Goal: Information Seeking & Learning: Learn about a topic

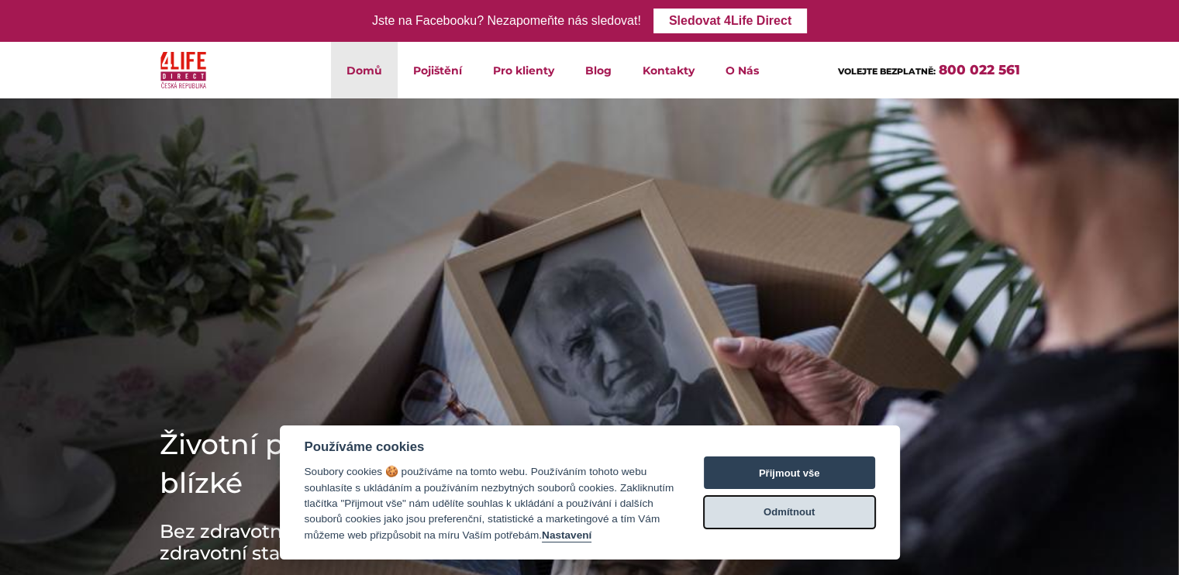
click at [814, 513] on button "Odmítnout" at bounding box center [789, 512] width 171 height 33
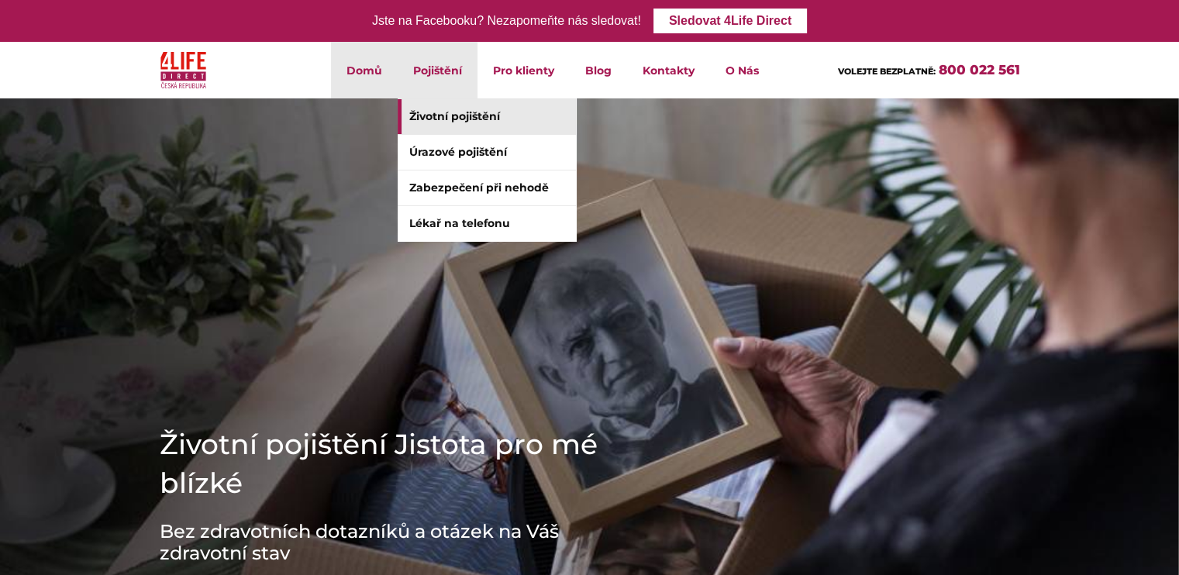
click at [443, 111] on link "Životní pojištění" at bounding box center [487, 116] width 178 height 35
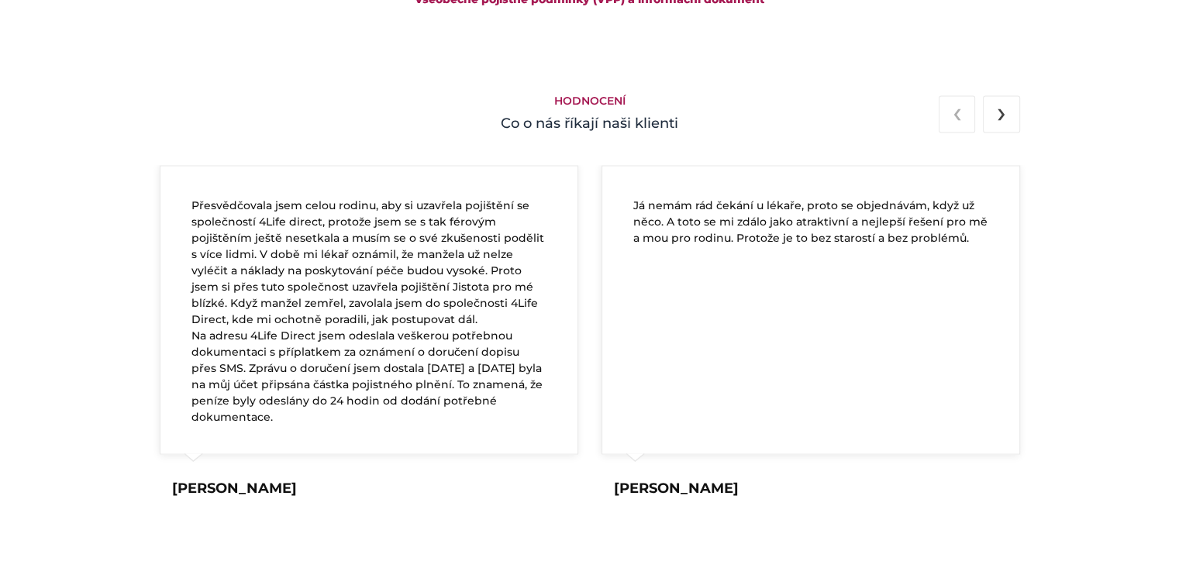
scroll to position [2764, 0]
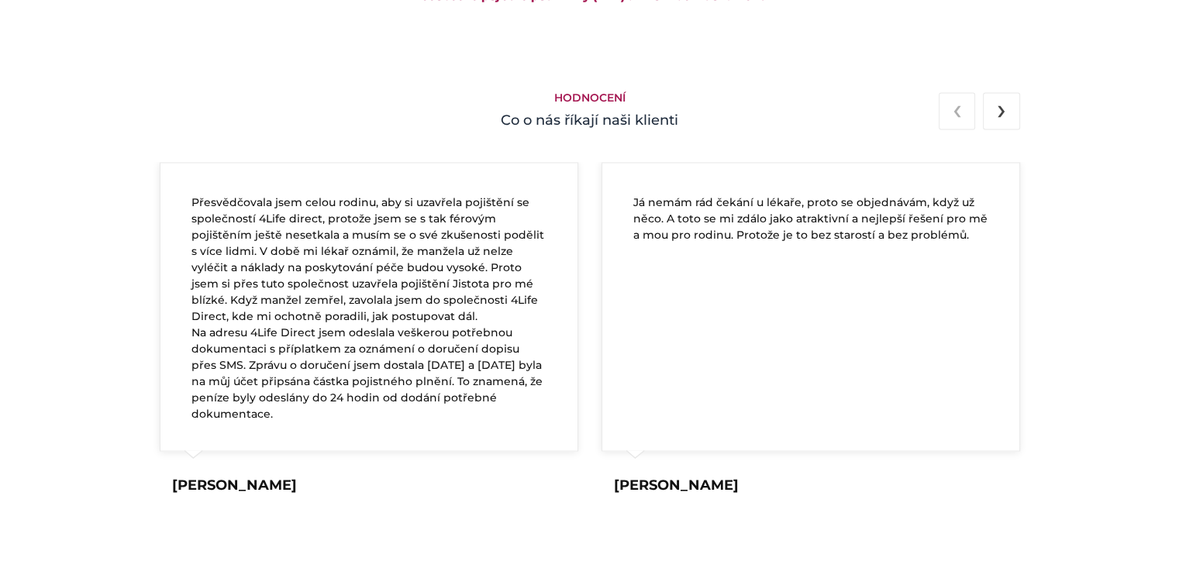
click at [1015, 114] on button "›" at bounding box center [1001, 110] width 36 height 37
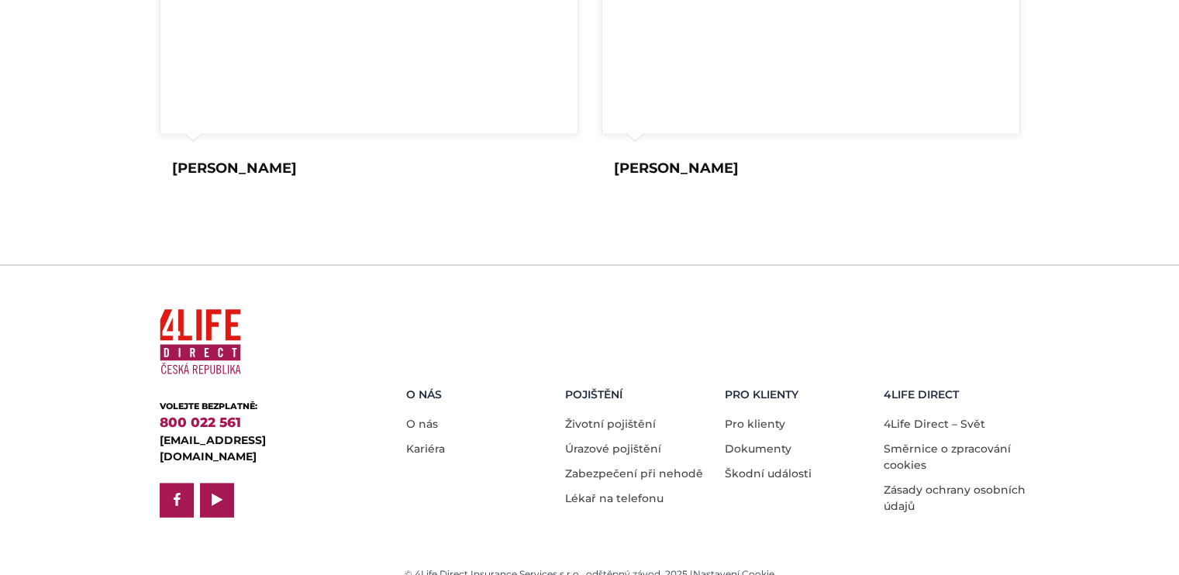
scroll to position [3079, 0]
